Goal: Entertainment & Leisure: Consume media (video, audio)

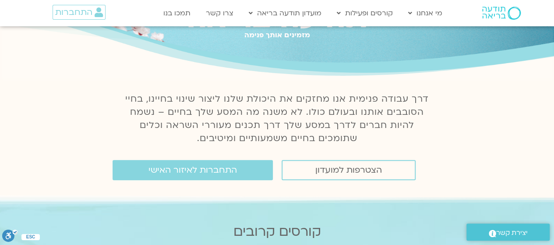
scroll to position [59, 0]
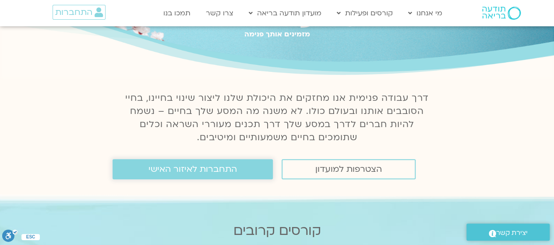
click at [202, 164] on link "התחברות לאיזור האישי" at bounding box center [193, 169] width 160 height 20
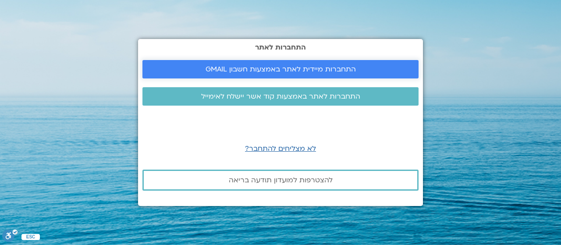
click at [278, 68] on span "התחברות מיידית לאתר באמצעות חשבון GMAIL" at bounding box center [280, 69] width 150 height 8
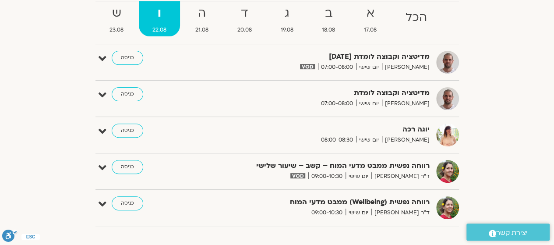
scroll to position [98, 0]
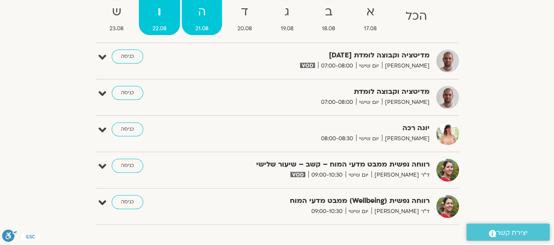
click at [205, 24] on span "21.08" at bounding box center [202, 28] width 40 height 9
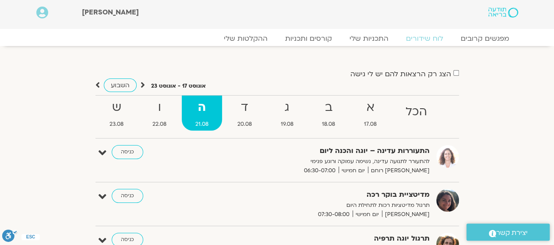
scroll to position [0, 0]
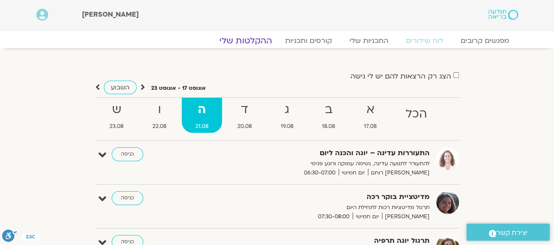
click at [244, 38] on link "ההקלטות שלי" at bounding box center [246, 40] width 74 height 11
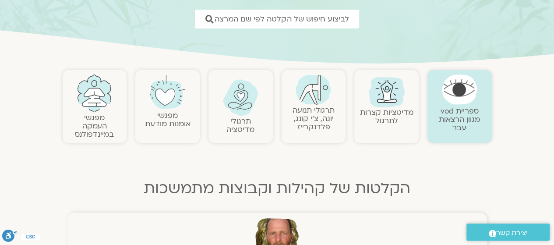
scroll to position [131, 0]
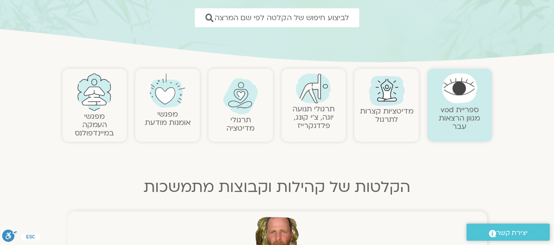
click at [90, 88] on img at bounding box center [94, 92] width 35 height 38
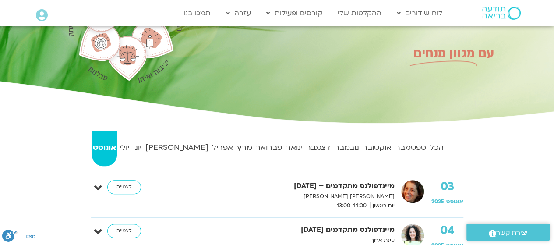
scroll to position [81, 0]
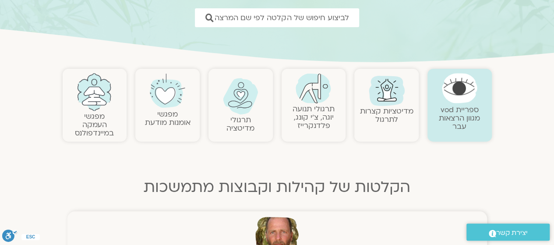
click at [240, 123] on link "תרגולי מדיטציה" at bounding box center [240, 124] width 28 height 18
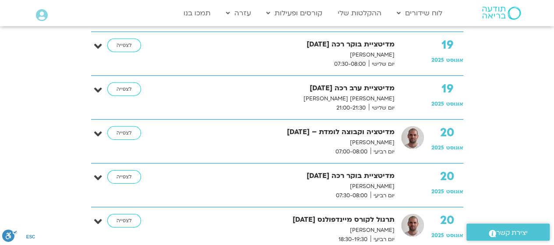
scroll to position [1333, 0]
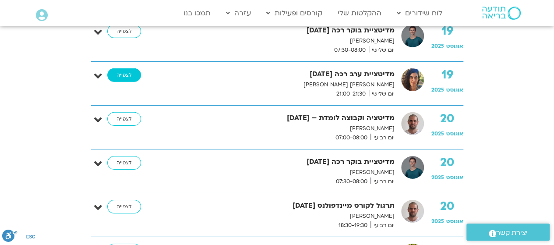
click at [134, 74] on link "לצפייה" at bounding box center [124, 75] width 34 height 14
